Goal: Browse casually: Explore the website without a specific task or goal

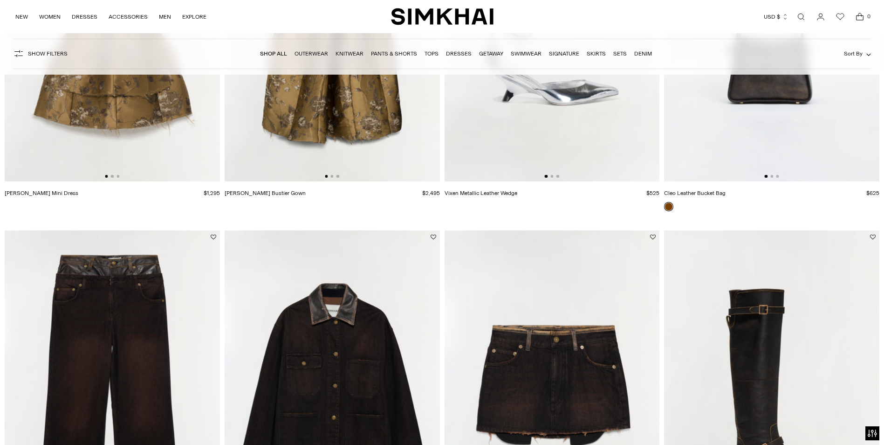
scroll to position [1771, 0]
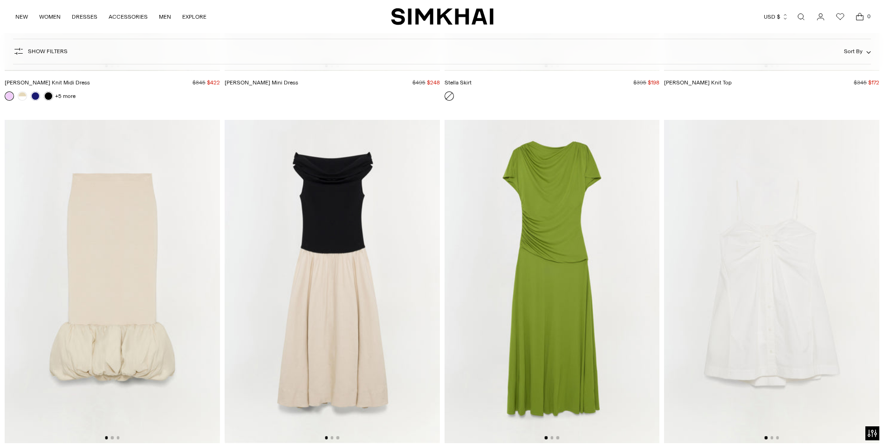
scroll to position [15521, 0]
click at [576, 348] on img at bounding box center [552, 282] width 215 height 323
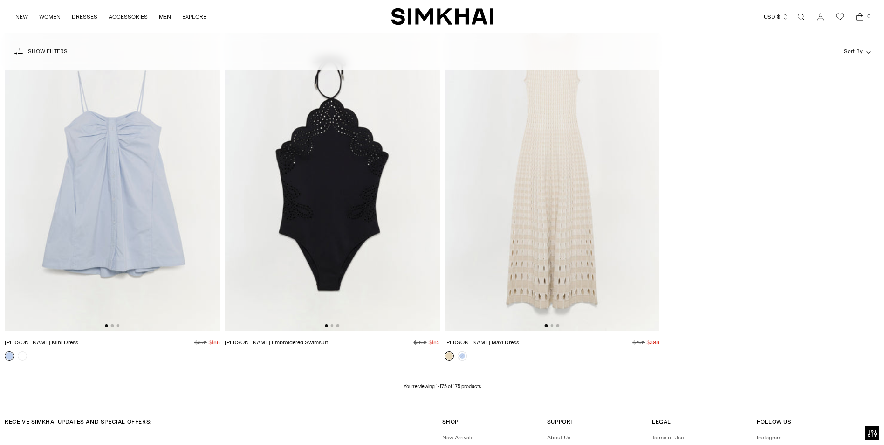
scroll to position [15886, 0]
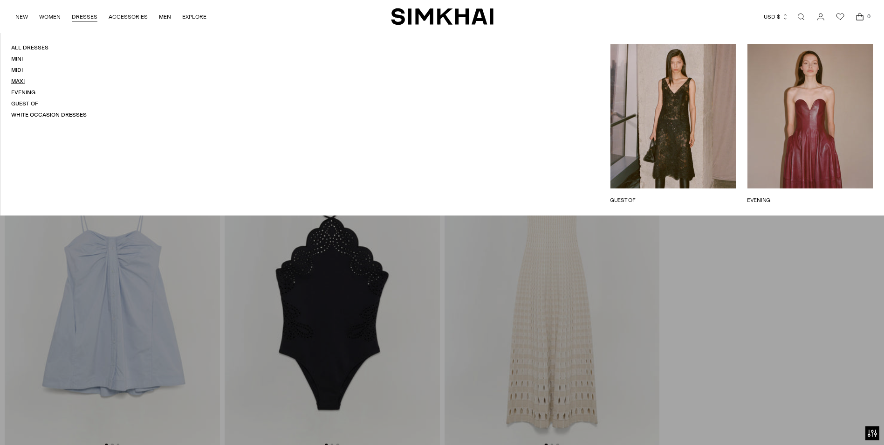
click at [16, 83] on link "Maxi" at bounding box center [18, 81] width 14 height 7
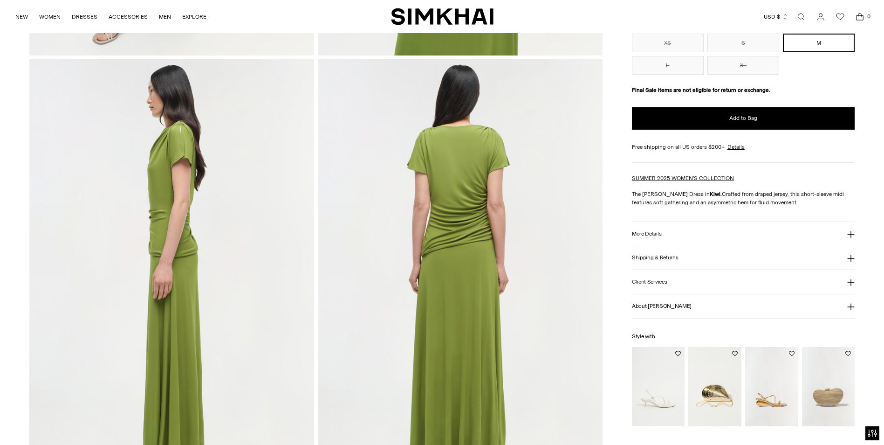
scroll to position [466, 0]
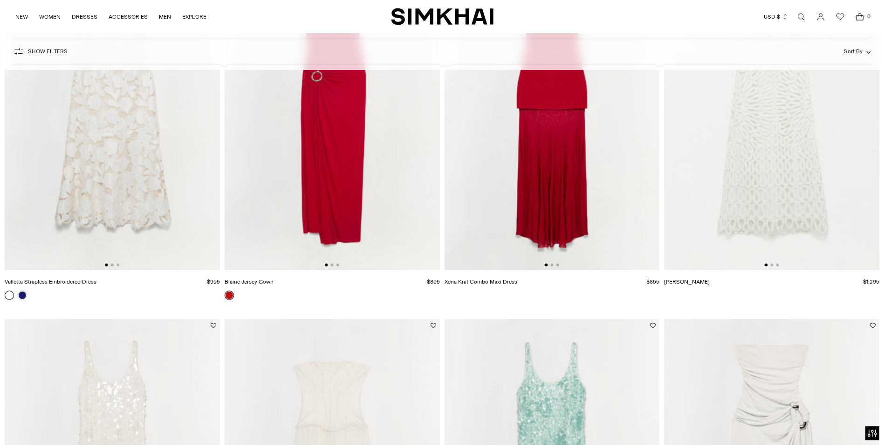
scroll to position [1585, 0]
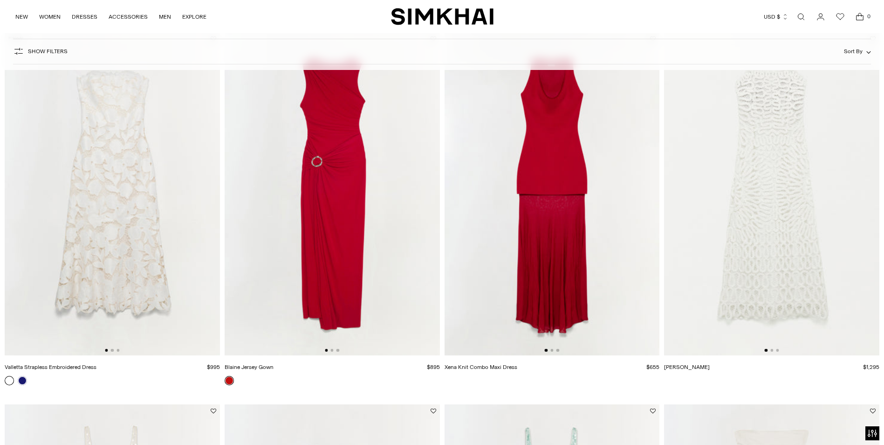
click at [379, 209] on img at bounding box center [332, 193] width 215 height 323
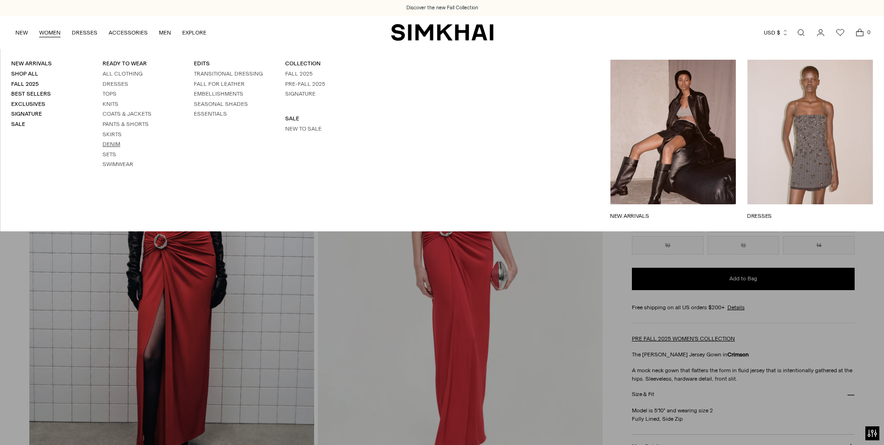
click at [114, 144] on link "Denim" at bounding box center [112, 144] width 18 height 7
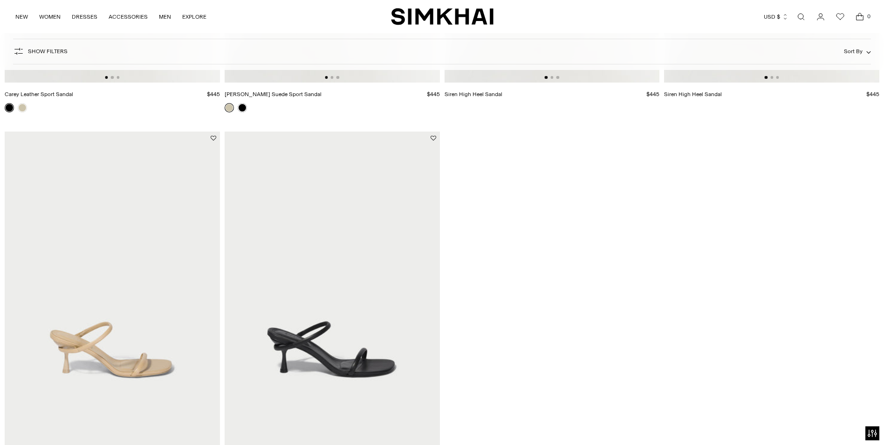
scroll to position [1492, 0]
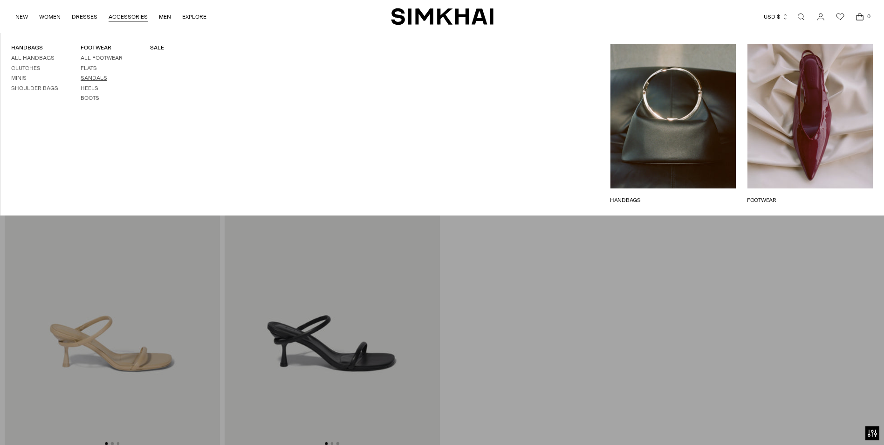
click at [97, 79] on link "Sandals" at bounding box center [94, 78] width 27 height 7
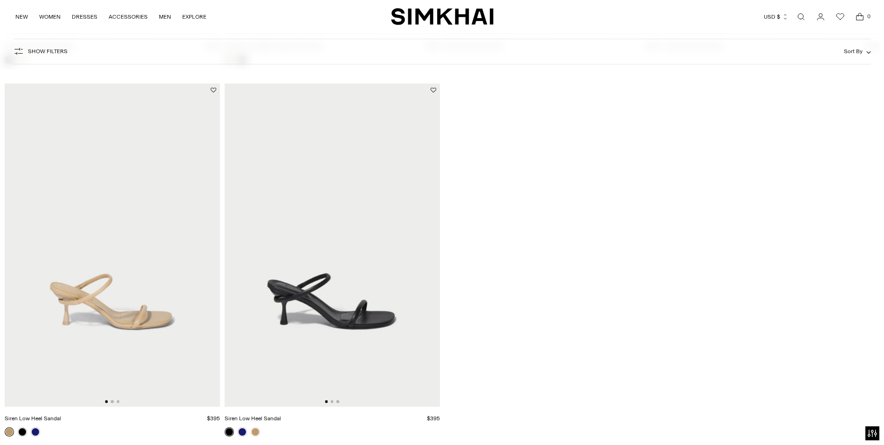
scroll to position [1538, 0]
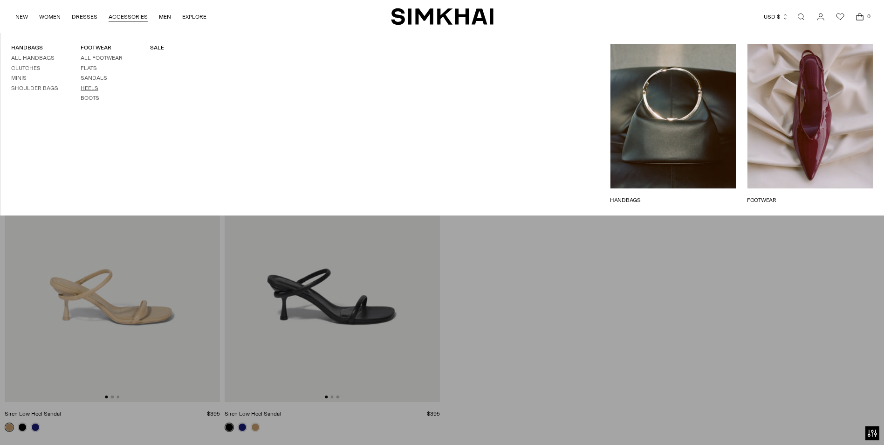
click at [96, 88] on link "Heels" at bounding box center [90, 88] width 18 height 7
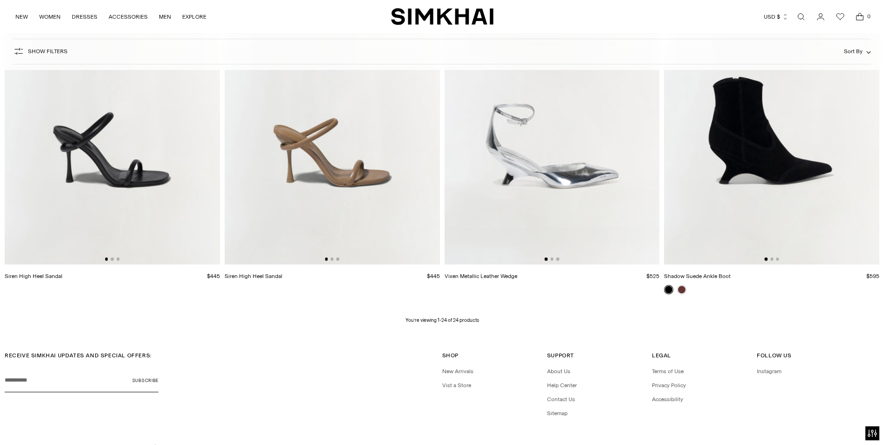
scroll to position [2051, 0]
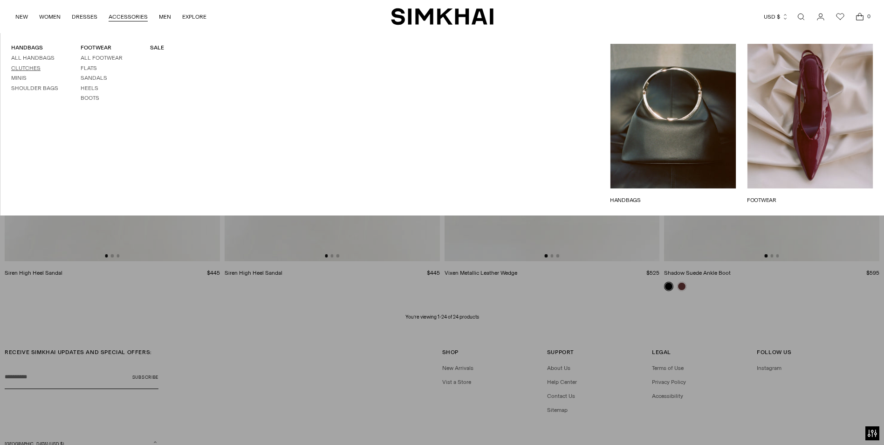
click at [27, 69] on link "Clutches" at bounding box center [25, 68] width 29 height 7
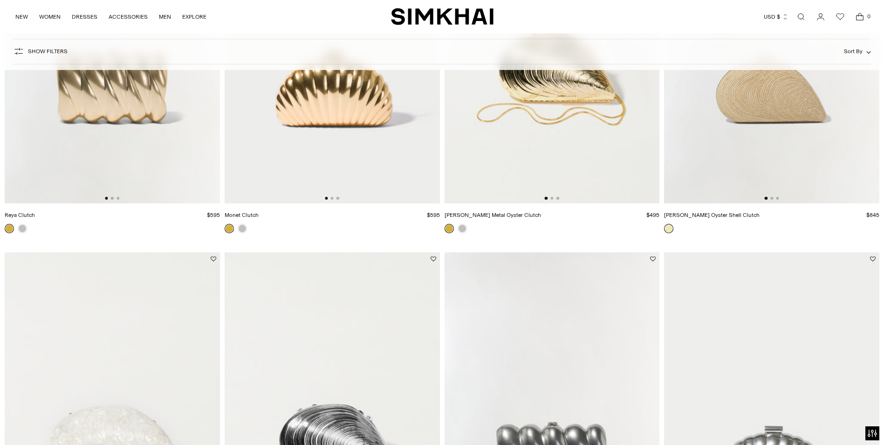
scroll to position [606, 0]
